Goal: Transaction & Acquisition: Subscribe to service/newsletter

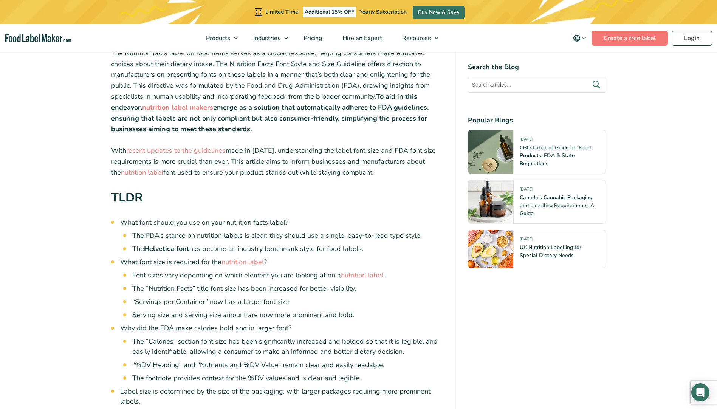
scroll to position [265, 0]
click at [370, 274] on link "nutrition label" at bounding box center [362, 274] width 42 height 9
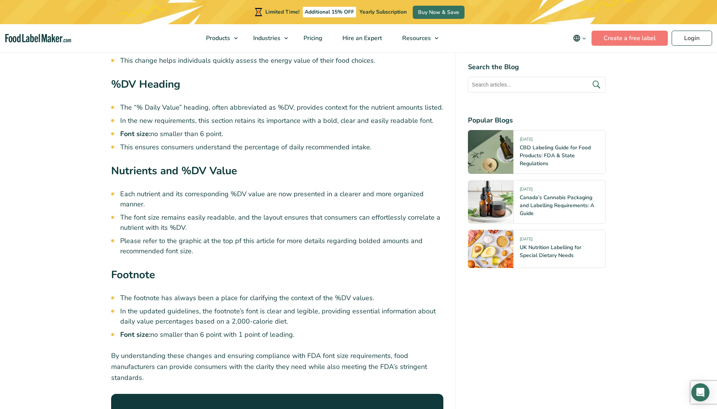
scroll to position [2096, 0]
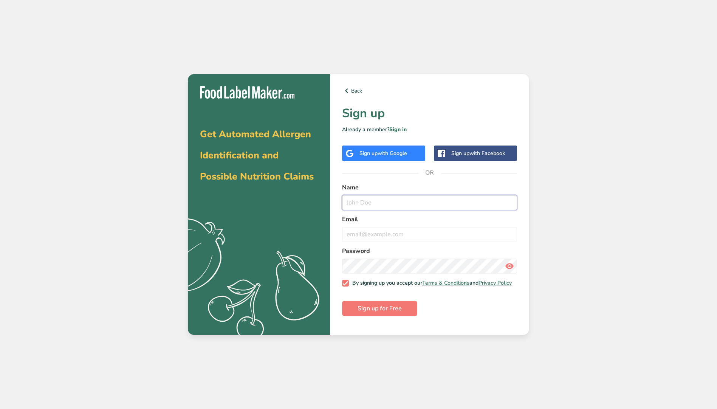
click at [376, 205] on input "text" at bounding box center [429, 202] width 175 height 15
click at [400, 129] on link "Sign in" at bounding box center [398, 129] width 17 height 7
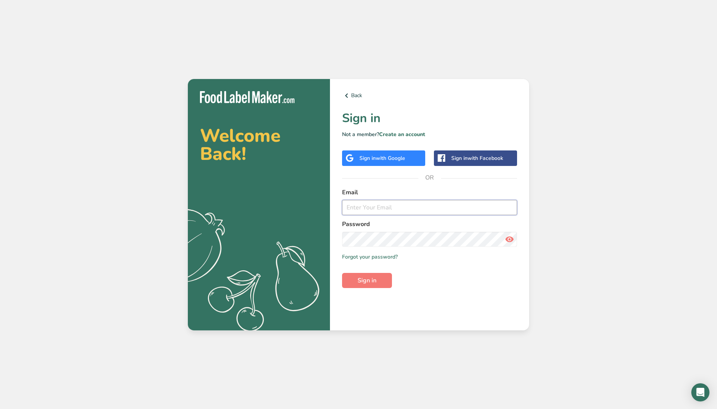
click at [362, 207] on input "email" at bounding box center [429, 207] width 175 height 15
type input "n.mansour@nemaniraq.com"
click at [342, 273] on button "Sign in" at bounding box center [367, 280] width 50 height 15
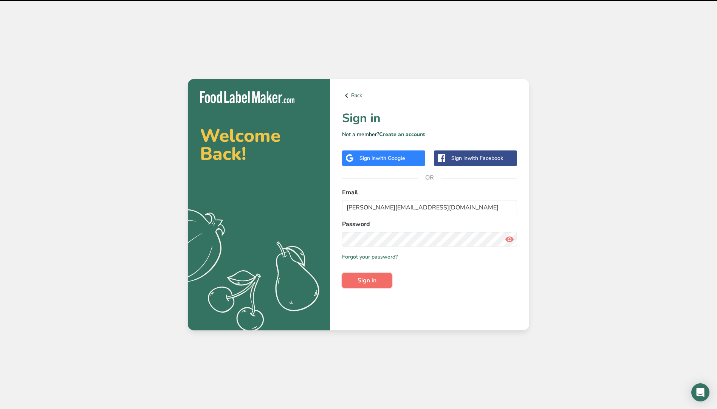
click at [363, 283] on span "Sign in" at bounding box center [367, 280] width 19 height 9
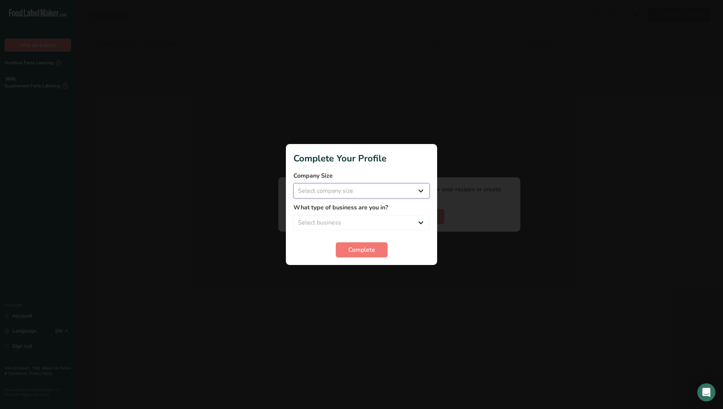
click at [403, 186] on select "Select company size" at bounding box center [361, 190] width 136 height 15
click at [412, 193] on select "Select company size" at bounding box center [361, 190] width 136 height 15
click at [414, 192] on select "Select company size" at bounding box center [361, 190] width 136 height 15
click at [418, 191] on select "Select company size" at bounding box center [361, 190] width 136 height 15
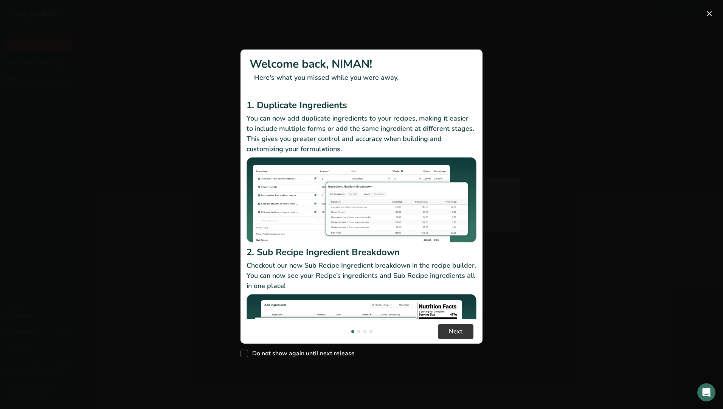
click at [360, 294] on img "New Features" at bounding box center [362, 337] width 230 height 86
click at [360, 332] on div "New Features" at bounding box center [358, 331] width 3 height 3
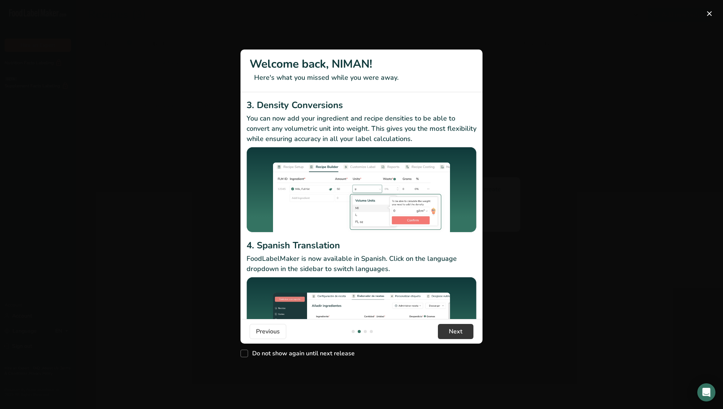
click at [365, 332] on div "New Features" at bounding box center [365, 331] width 3 height 3
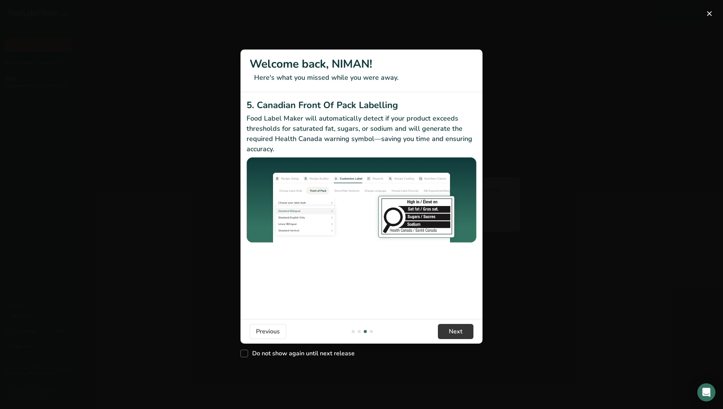
click at [374, 332] on div "New Features" at bounding box center [362, 331] width 24 height 3
click at [370, 330] on div "New Features" at bounding box center [362, 331] width 24 height 3
click at [370, 332] on div "New Features" at bounding box center [371, 331] width 3 height 3
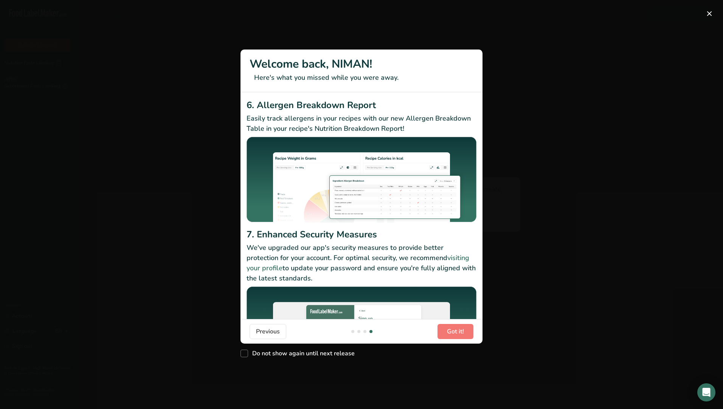
click at [353, 332] on div "New Features" at bounding box center [352, 331] width 3 height 3
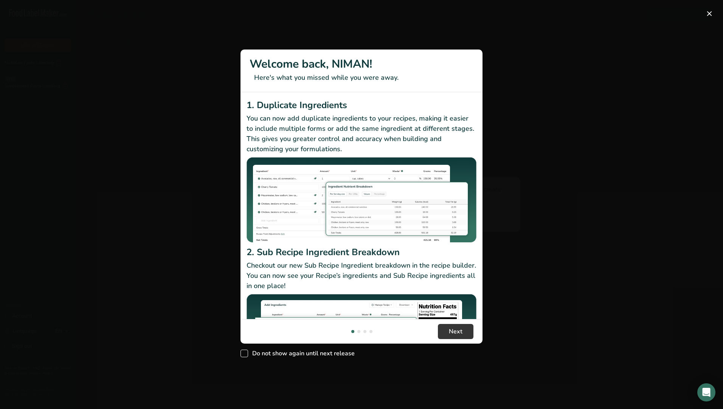
click at [260, 353] on span "Do not show again until next release" at bounding box center [301, 354] width 107 height 8
click at [245, 353] on input "Do not show again until next release" at bounding box center [243, 353] width 5 height 5
checkbox input "true"
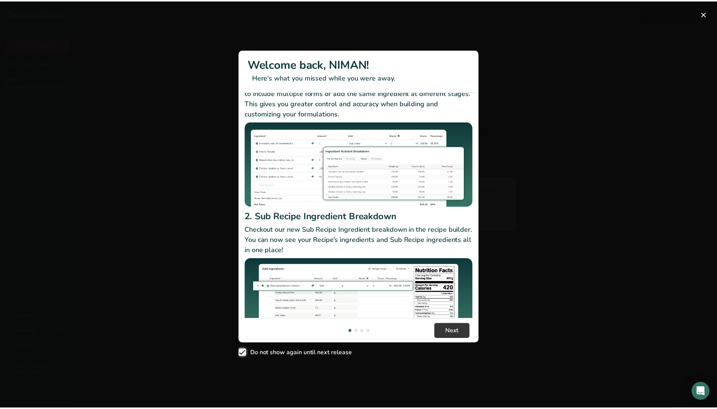
scroll to position [65, 0]
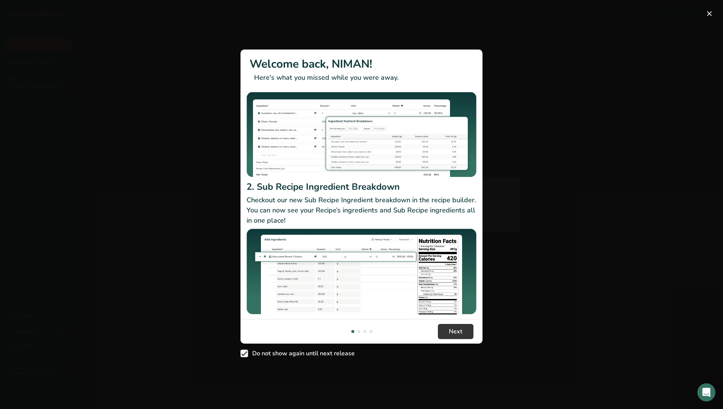
click at [562, 230] on div "New Features" at bounding box center [361, 204] width 723 height 409
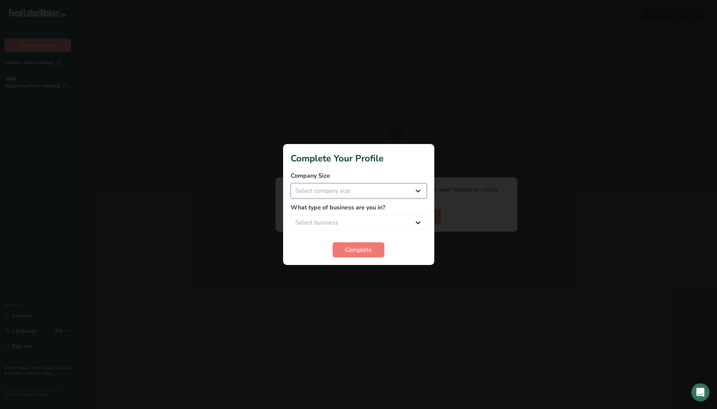
drag, startPoint x: 382, startPoint y: 187, endPoint x: 379, endPoint y: 191, distance: 4.4
click at [382, 187] on select "Select company size Fewer than 10 Employees 10 to 50 Employees 51 to 500 Employ…" at bounding box center [359, 190] width 136 height 15
select select "1"
click at [291, 183] on select "Select company size Fewer than 10 Employees 10 to 50 Employees 51 to 500 Employ…" at bounding box center [359, 190] width 136 height 15
click at [359, 227] on select "Select business Packaged Food Manufacturer Restaurant & Cafe Bakery Meal Plans …" at bounding box center [359, 222] width 136 height 15
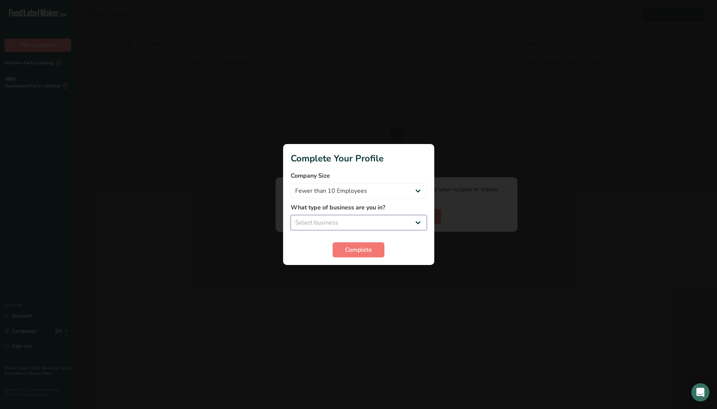
select select "1"
click at [291, 215] on select "Select business Packaged Food Manufacturer Restaurant & Cafe Bakery Meal Plans …" at bounding box center [359, 222] width 136 height 15
click at [371, 245] on span "Complete" at bounding box center [358, 249] width 27 height 9
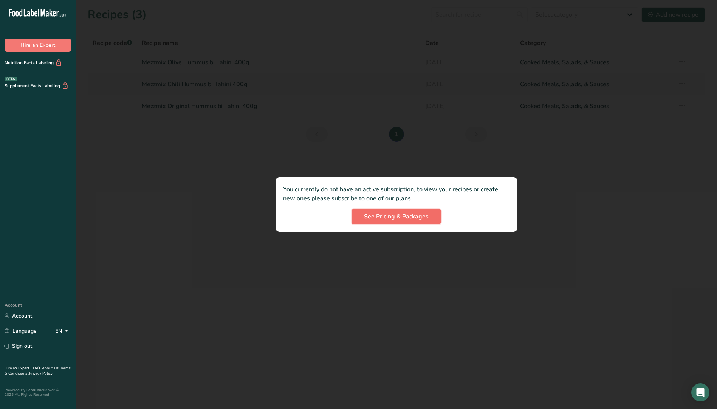
click at [384, 215] on span "See Pricing & Packages" at bounding box center [396, 216] width 65 height 9
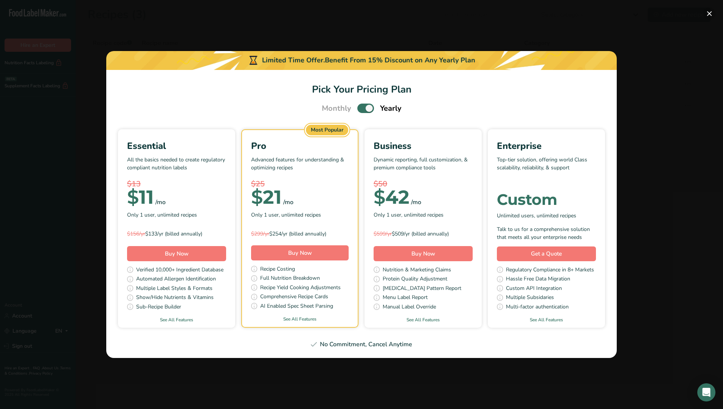
click at [709, 15] on button "Pick Your Pricing Plan Modal" at bounding box center [709, 14] width 12 height 12
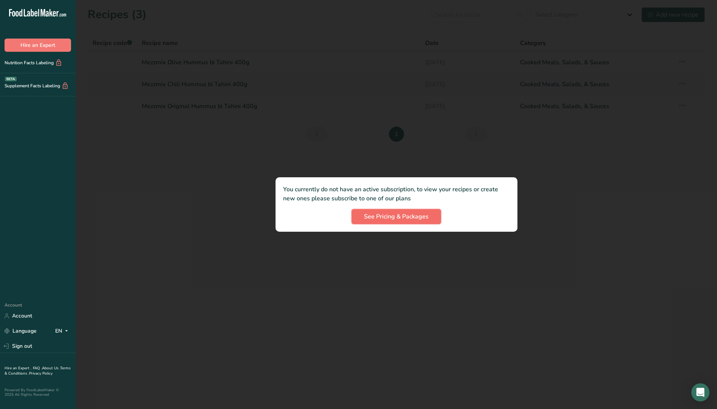
click at [411, 213] on span "See Pricing & Packages" at bounding box center [396, 216] width 65 height 9
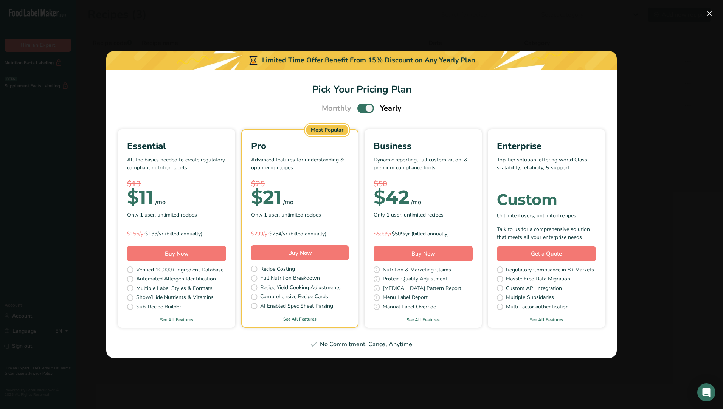
click at [660, 47] on div "Pick Your Pricing Plan Modal" at bounding box center [361, 204] width 723 height 409
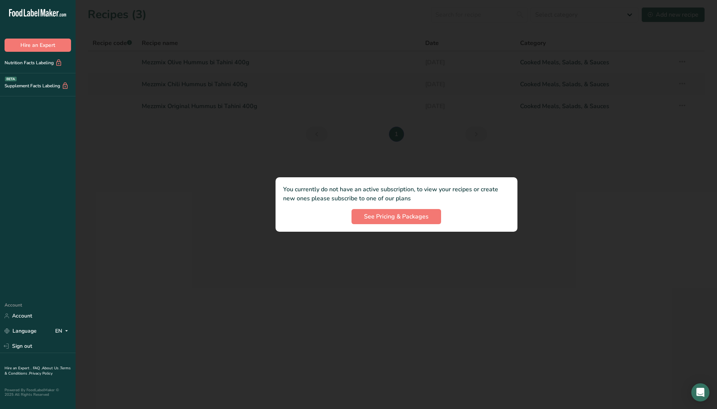
drag, startPoint x: 129, startPoint y: 228, endPoint x: 73, endPoint y: 284, distance: 78.6
click at [129, 230] on div at bounding box center [397, 204] width 642 height 409
click at [20, 321] on link "Account" at bounding box center [38, 315] width 76 height 13
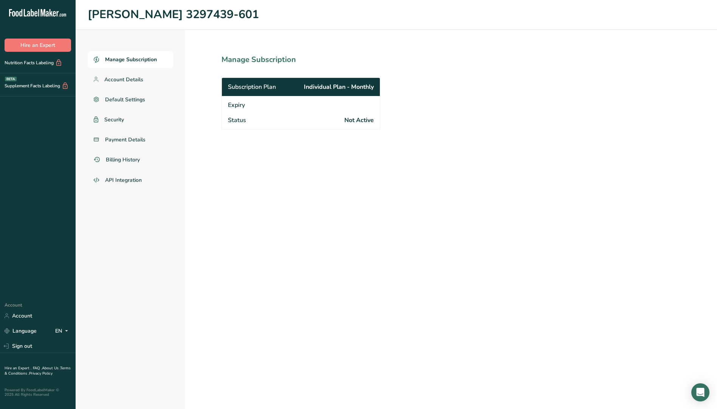
click at [389, 39] on section "Manage Subscription Subscription Plan Individual Plan - Monthly Expiry Status N…" at bounding box center [317, 219] width 265 height 379
click at [29, 315] on link "Account" at bounding box center [38, 315] width 76 height 13
click at [50, 67] on div "Nutrition Facts Labeling" at bounding box center [38, 63] width 76 height 22
click at [51, 88] on div "Supplement Facts Labeling BETA" at bounding box center [34, 86] width 69 height 8
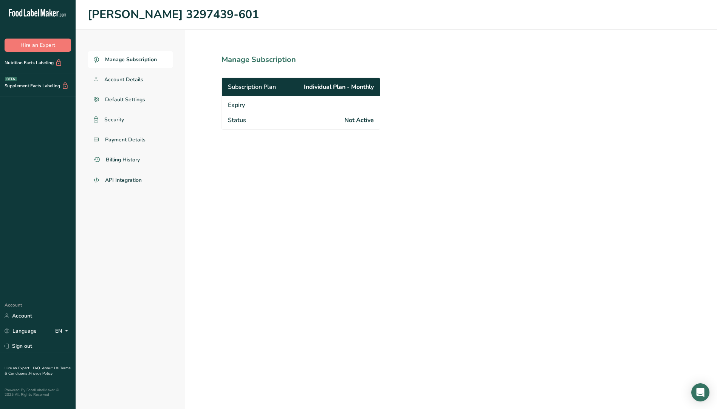
click at [28, 9] on icon ".a-20{fill:#fff;}" at bounding box center [46, 15] width 74 height 12
click at [127, 12] on h1 "NIMAN s.a.l. 3297439-601" at bounding box center [397, 14] width 618 height 17
click at [129, 79] on span "Account Details" at bounding box center [123, 80] width 39 height 8
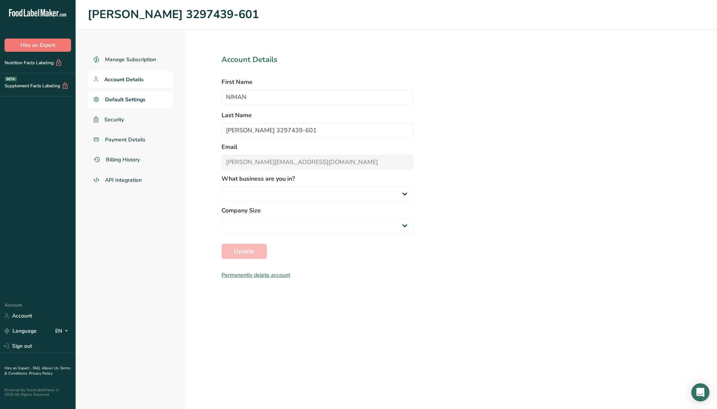
click at [134, 97] on span "Default Settings" at bounding box center [125, 100] width 40 height 8
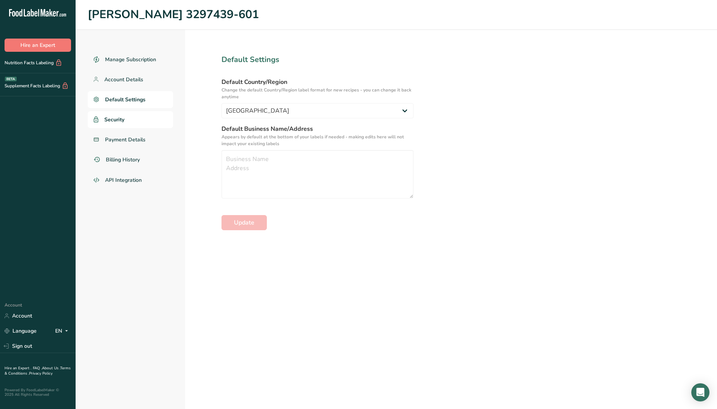
click at [124, 111] on link "Security" at bounding box center [130, 119] width 85 height 17
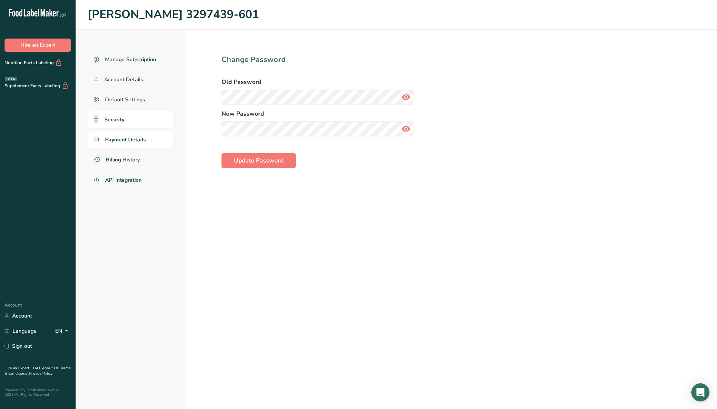
click at [133, 135] on link "Payment Details" at bounding box center [130, 139] width 85 height 17
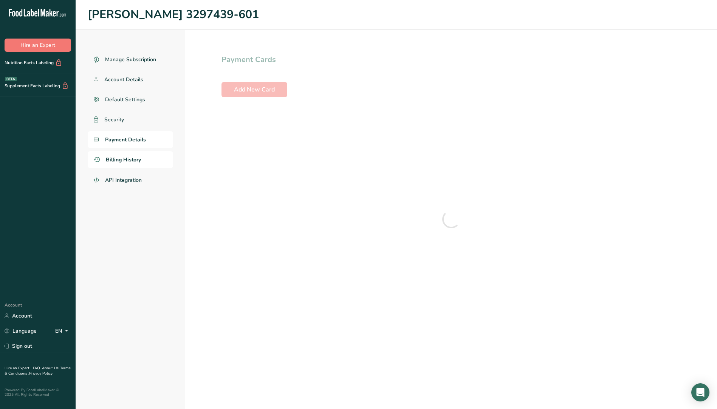
click at [149, 163] on link "Billing History" at bounding box center [130, 159] width 85 height 17
click at [151, 183] on link "API Integration" at bounding box center [130, 180] width 85 height 18
click at [34, 11] on icon ".a-20{fill:#fff;}" at bounding box center [46, 15] width 74 height 12
click at [130, 18] on h1 "NIMAN s.a.l. 3297439-601" at bounding box center [397, 14] width 618 height 17
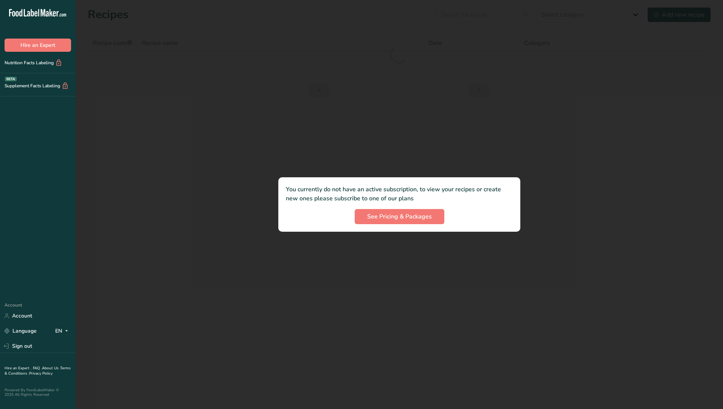
click at [495, 187] on p "You currently do not have an active subscription, to view your recipes or creat…" at bounding box center [399, 194] width 227 height 18
click at [649, 77] on div at bounding box center [400, 204] width 648 height 409
click at [484, 216] on div "See Pricing & Packages" at bounding box center [399, 216] width 227 height 15
click at [540, 195] on div at bounding box center [400, 204] width 648 height 409
click at [117, 70] on div at bounding box center [400, 204] width 648 height 409
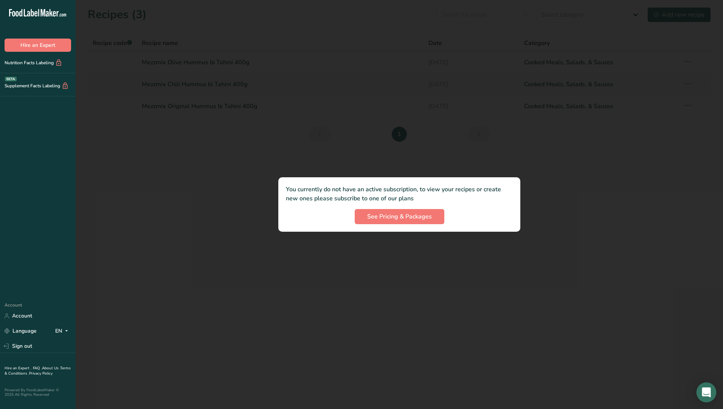
click at [708, 393] on icon "Open Intercom Messenger" at bounding box center [706, 393] width 9 height 10
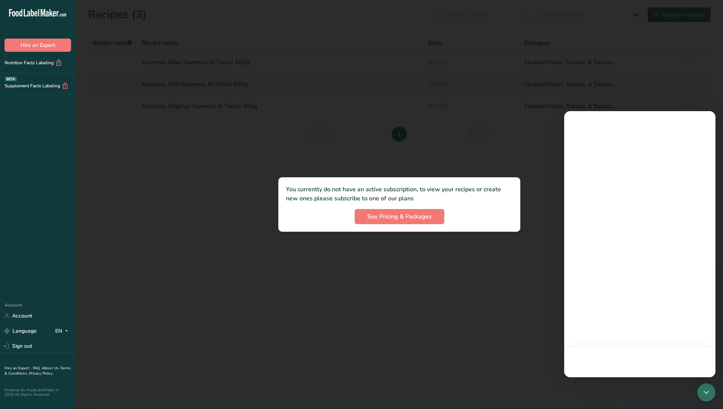
click at [692, 83] on div at bounding box center [400, 204] width 648 height 409
click at [702, 42] on div at bounding box center [400, 204] width 648 height 409
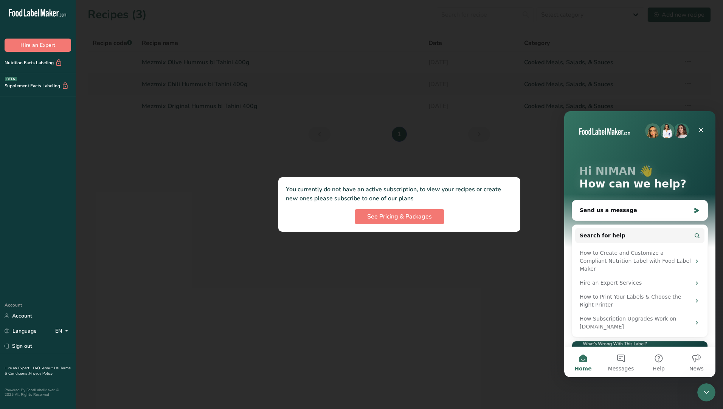
click at [667, 135] on img "Intercom messenger" at bounding box center [667, 130] width 15 height 15
click at [702, 127] on icon "Close" at bounding box center [701, 130] width 6 height 6
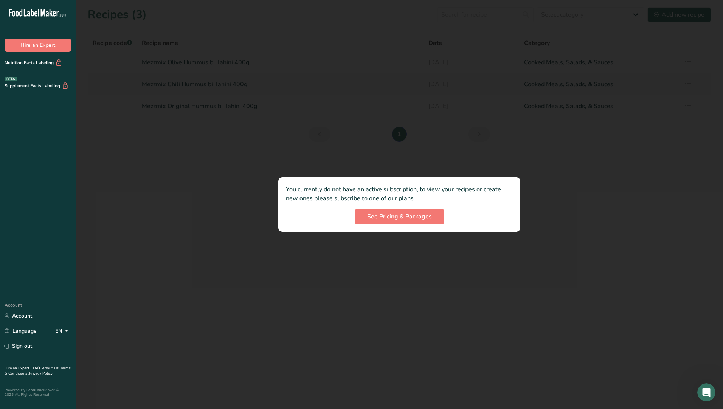
click at [567, 152] on div at bounding box center [400, 204] width 648 height 409
drag, startPoint x: 124, startPoint y: 204, endPoint x: 123, endPoint y: 198, distance: 6.3
click at [124, 204] on div at bounding box center [400, 204] width 648 height 409
click at [38, 58] on div "Nutrition Facts Labeling" at bounding box center [38, 63] width 76 height 22
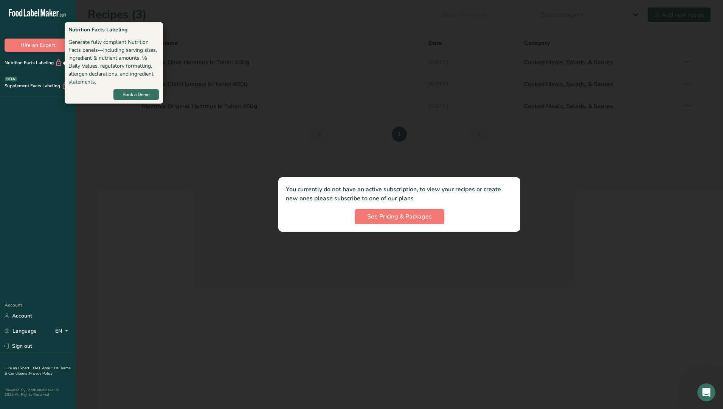
click at [37, 62] on div "Nutrition Facts Labeling" at bounding box center [31, 63] width 62 height 8
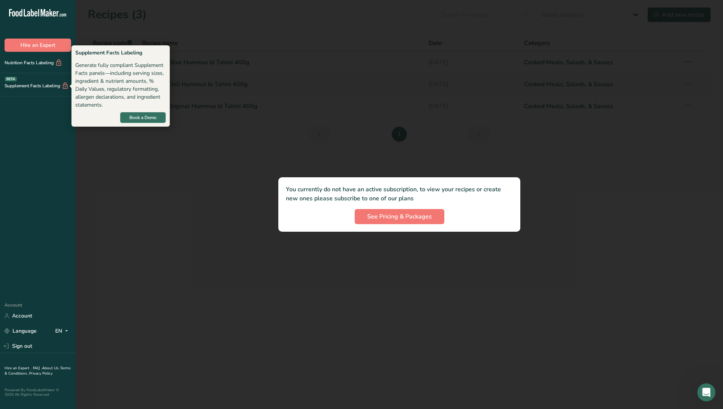
click at [8, 79] on div "BETA" at bounding box center [11, 79] width 12 height 5
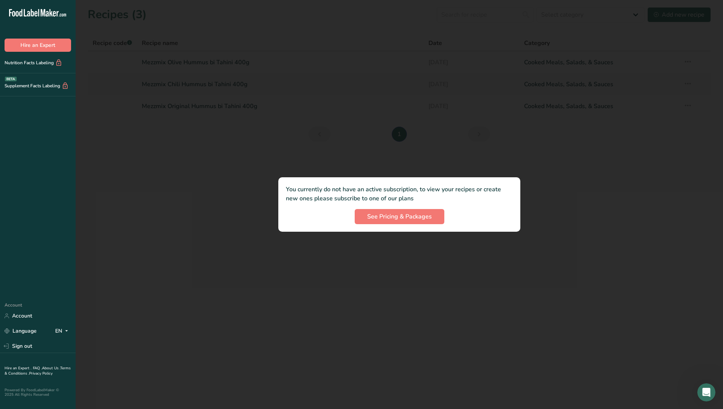
click at [14, 86] on div "Supplement Facts Labeling BETA" at bounding box center [34, 86] width 69 height 8
drag, startPoint x: 9, startPoint y: 401, endPoint x: 12, endPoint y: 384, distance: 17.2
click at [9, 401] on div "Hire an Expert . FAQ . About Us . Terms & Conditions . Privacy Policy Powered B…" at bounding box center [38, 378] width 76 height 50
click at [23, 13] on icon ".a-20{fill:#fff;}" at bounding box center [46, 15] width 74 height 12
click at [129, 127] on div at bounding box center [400, 204] width 648 height 409
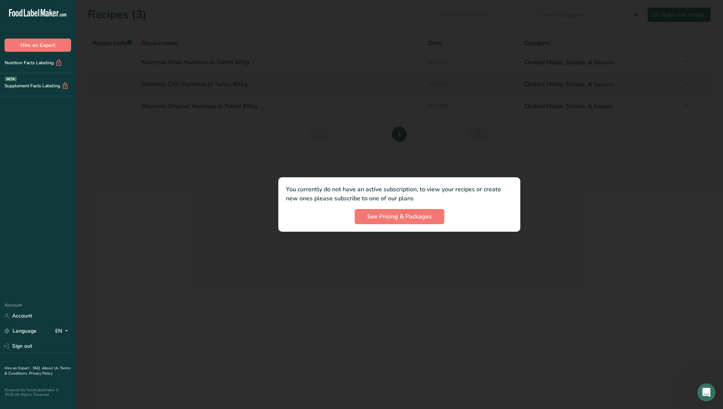
click at [138, 127] on div at bounding box center [400, 204] width 648 height 409
click at [418, 215] on span "See Pricing & Packages" at bounding box center [399, 216] width 65 height 9
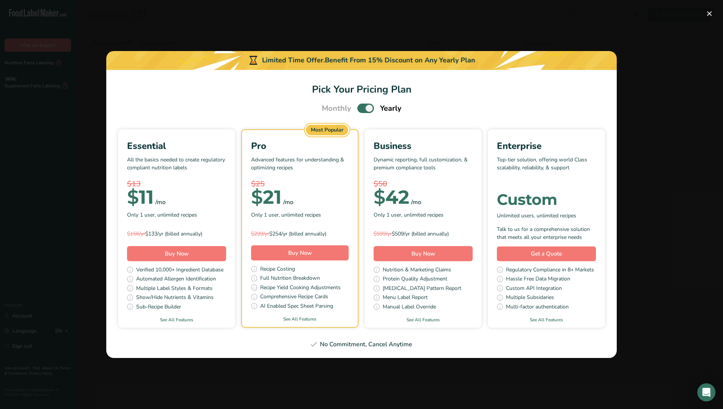
click at [372, 107] on span "Pick Your Pricing Plan Modal" at bounding box center [365, 108] width 17 height 9
click at [362, 107] on input "Pick Your Pricing Plan Modal" at bounding box center [359, 108] width 5 height 5
checkbox input "false"
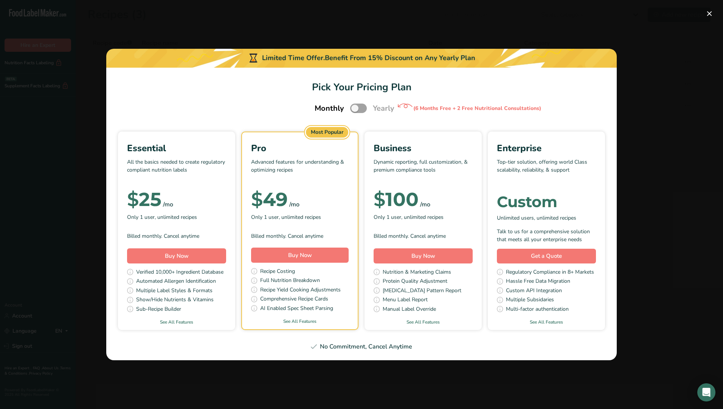
drag, startPoint x: 415, startPoint y: 107, endPoint x: 539, endPoint y: 110, distance: 123.3
click at [539, 110] on div "(6 Months Free + 2 Free Nutritional Consultations)" at bounding box center [477, 108] width 128 height 8
click at [396, 51] on div "Limited Time Offer. Benefit From 15% Discount on Any Yearly Plan" at bounding box center [361, 58] width 511 height 19
click at [250, 59] on div "Pick Your Pricing Plan Modal" at bounding box center [253, 57] width 11 height 9
click at [321, 135] on div "Most Popular" at bounding box center [327, 132] width 42 height 11
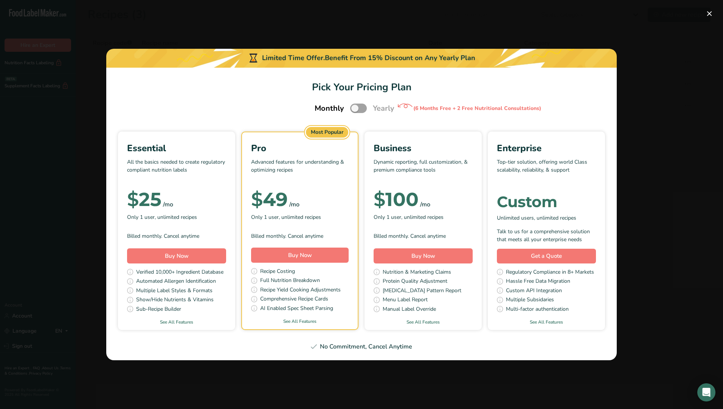
click at [443, 177] on p "Dynamic reporting, full customization, & premium compliance tools" at bounding box center [423, 169] width 99 height 23
click at [579, 183] on div "Enterprise Top-tier solution, offering world Class scalability, reliability, & …" at bounding box center [546, 192] width 99 height 103
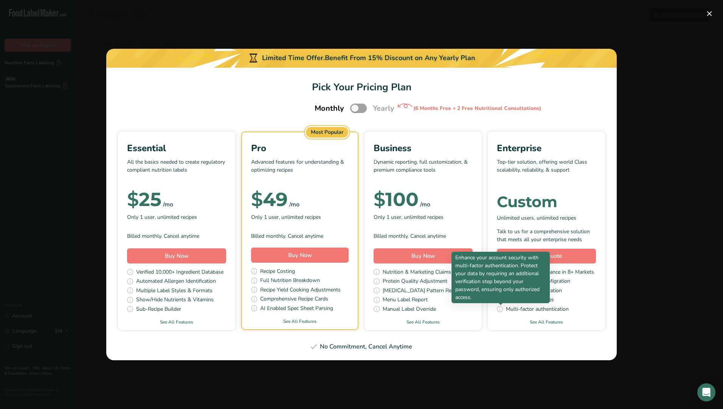
click at [540, 278] on p "Enhance your account security with multi-factor authentication. Protect your da…" at bounding box center [500, 278] width 91 height 48
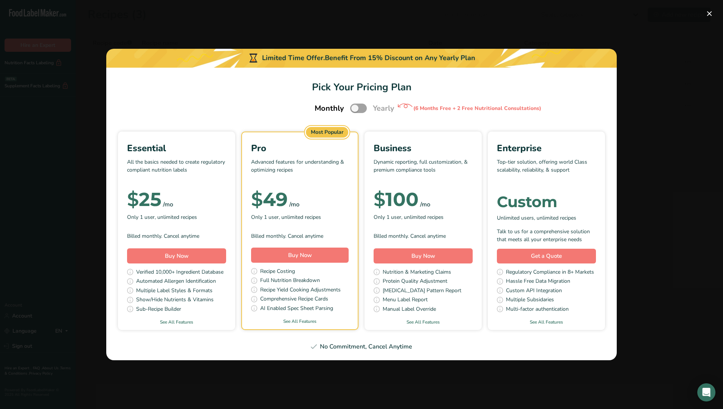
click at [351, 349] on div "No Commitment, Cancel Anytime" at bounding box center [361, 346] width 492 height 9
click at [0, 326] on html ".a-20{fill:#fff;} Hire an Expert Nutrition Facts Labeling Supplement Facts Labe…" at bounding box center [361, 204] width 723 height 409
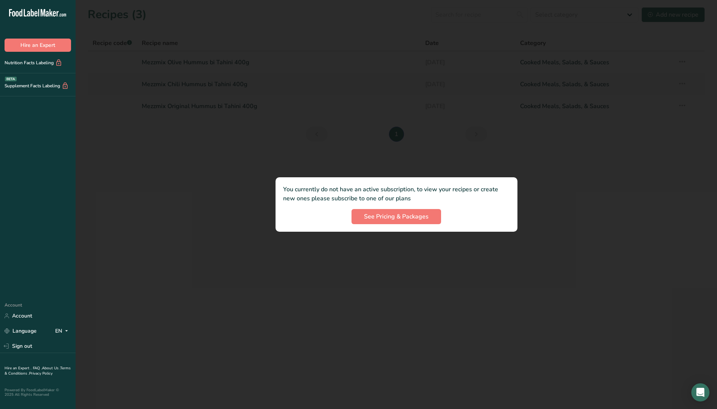
click at [209, 78] on div at bounding box center [397, 204] width 642 height 409
click at [210, 73] on div at bounding box center [397, 204] width 642 height 409
drag, startPoint x: 210, startPoint y: 73, endPoint x: 419, endPoint y: 50, distance: 209.6
click at [213, 72] on div at bounding box center [397, 204] width 642 height 409
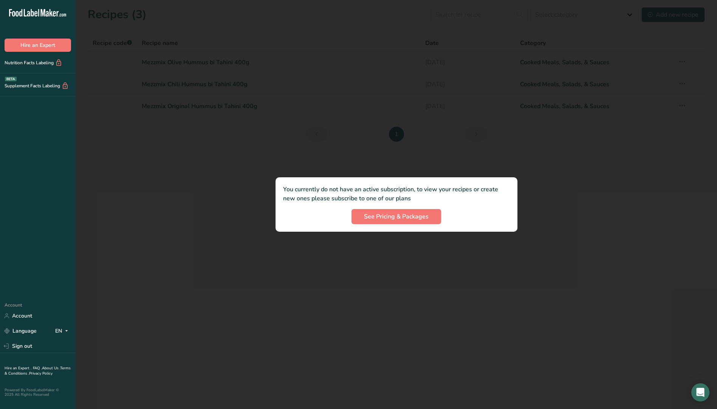
click at [513, 37] on div at bounding box center [397, 204] width 642 height 409
click at [704, 26] on div at bounding box center [397, 204] width 642 height 409
click at [685, 16] on div at bounding box center [397, 204] width 642 height 409
drag, startPoint x: 684, startPoint y: 16, endPoint x: 669, endPoint y: 17, distance: 15.1
click at [669, 17] on div at bounding box center [397, 204] width 642 height 409
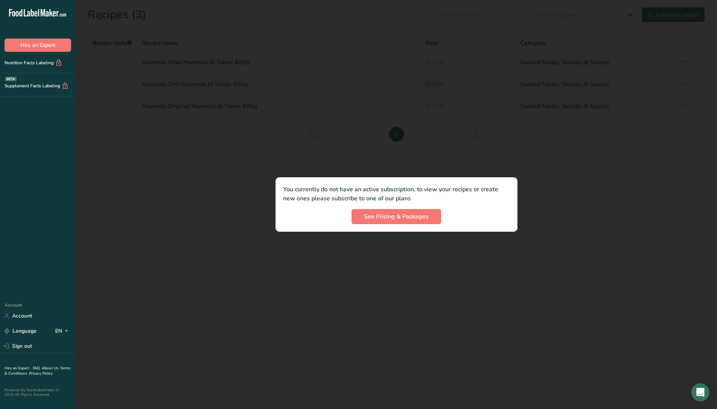
drag, startPoint x: 632, startPoint y: 9, endPoint x: 579, endPoint y: 25, distance: 55.3
click at [628, 10] on div at bounding box center [397, 204] width 642 height 409
click at [549, 36] on div at bounding box center [397, 204] width 642 height 409
click at [522, 99] on div at bounding box center [397, 204] width 642 height 409
click at [439, 116] on div at bounding box center [397, 204] width 642 height 409
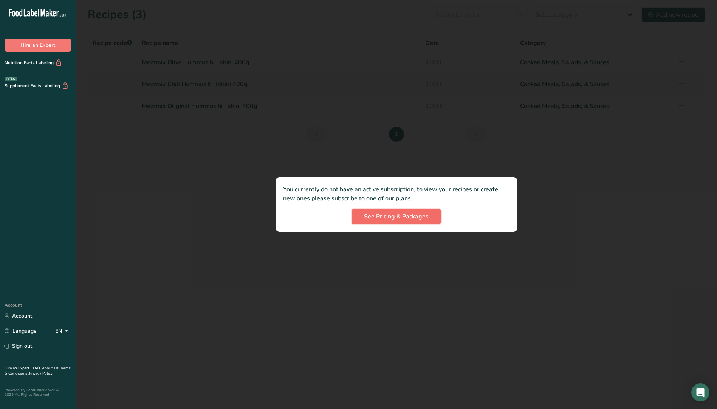
click at [424, 222] on button "See Pricing & Packages" at bounding box center [397, 216] width 90 height 15
